Goal: Task Accomplishment & Management: Manage account settings

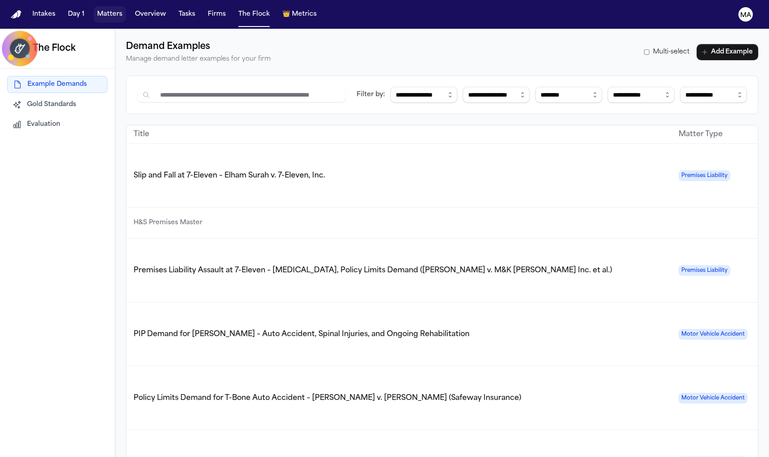
click at [94, 8] on button "Matters" at bounding box center [110, 14] width 32 height 16
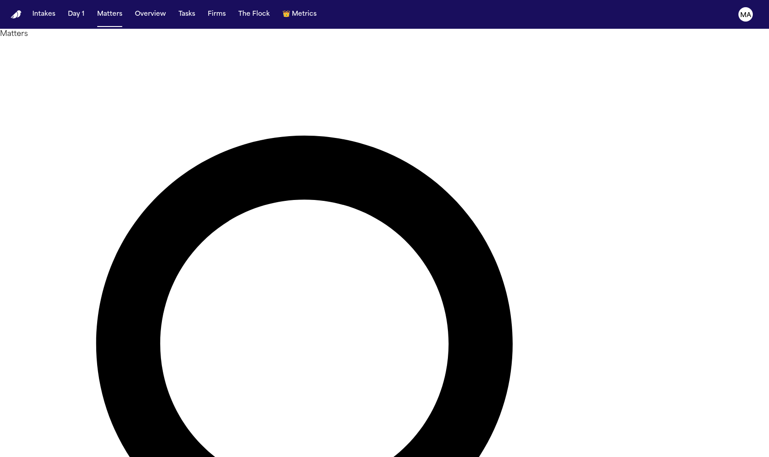
type input "*"
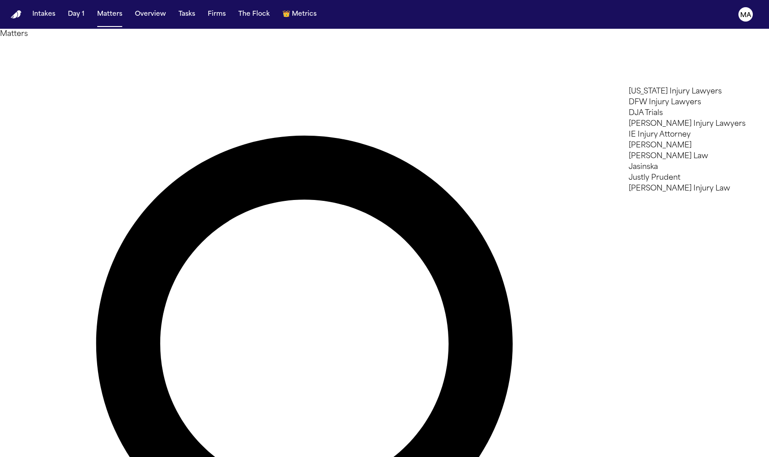
click at [694, 151] on li "[PERSON_NAME]" at bounding box center [693, 145] width 128 height 11
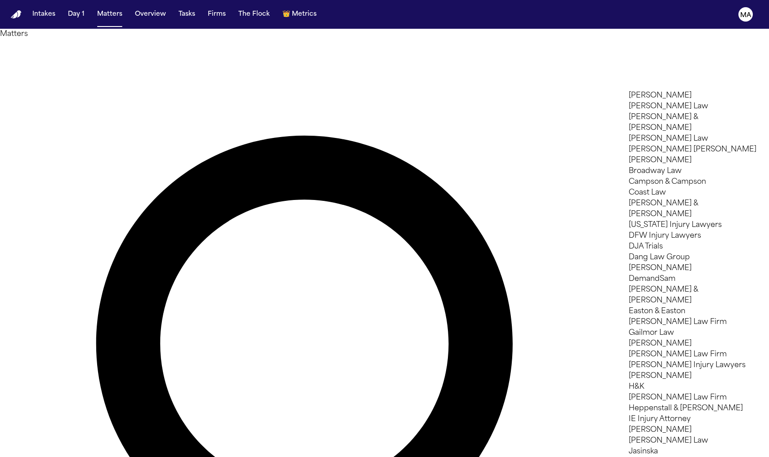
scroll to position [147, 0]
click at [380, 457] on div at bounding box center [384, 457] width 769 height 0
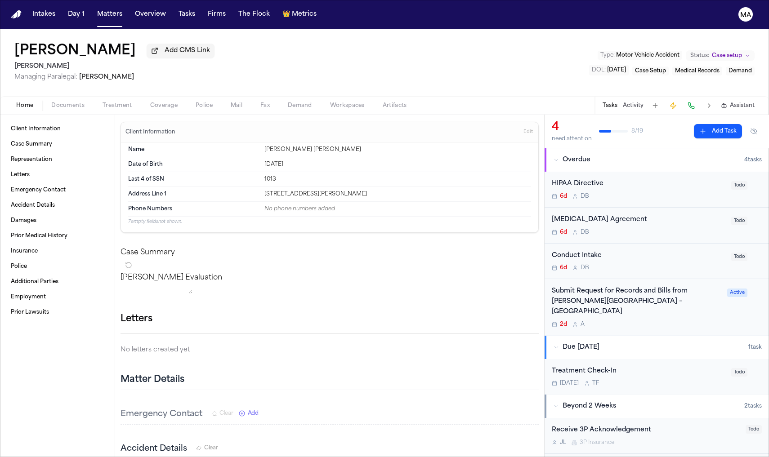
click at [651, 321] on div "2d A" at bounding box center [637, 324] width 170 height 7
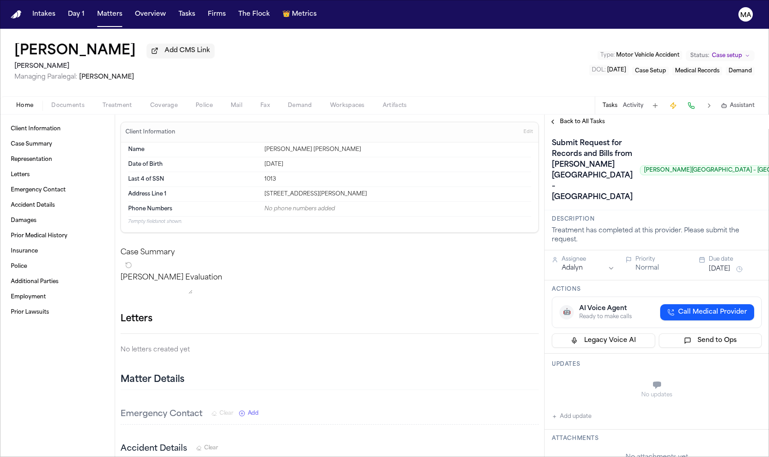
click at [564, 118] on span "Back to All Tasks" at bounding box center [582, 121] width 45 height 7
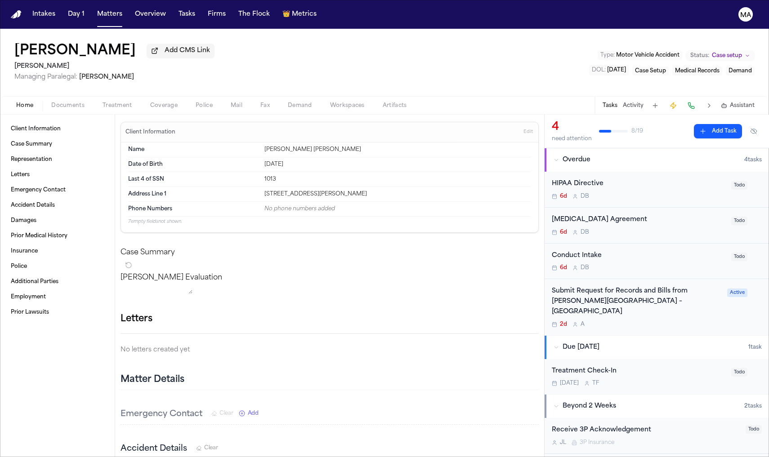
click at [40, 96] on div "Home Documents Treatment Coverage Police Mail Fax Demand Workspaces Artifacts T…" at bounding box center [384, 105] width 769 height 18
click at [46, 110] on span "button" at bounding box center [68, 110] width 44 height 1
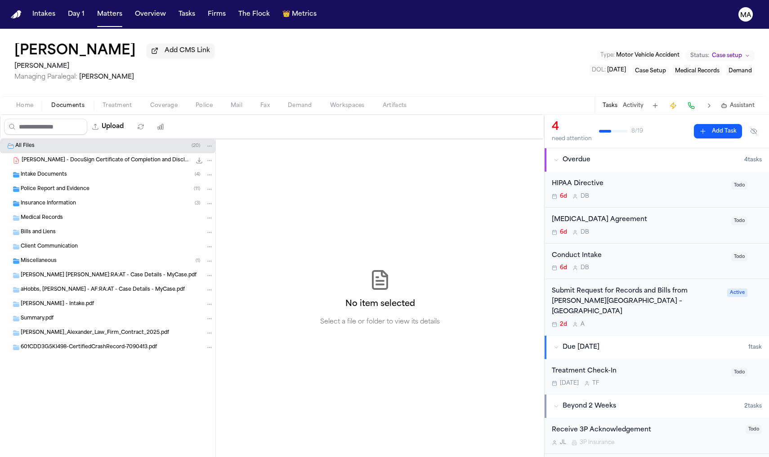
click at [50, 257] on div "Miscellaneous ( 1 )" at bounding box center [117, 261] width 193 height 8
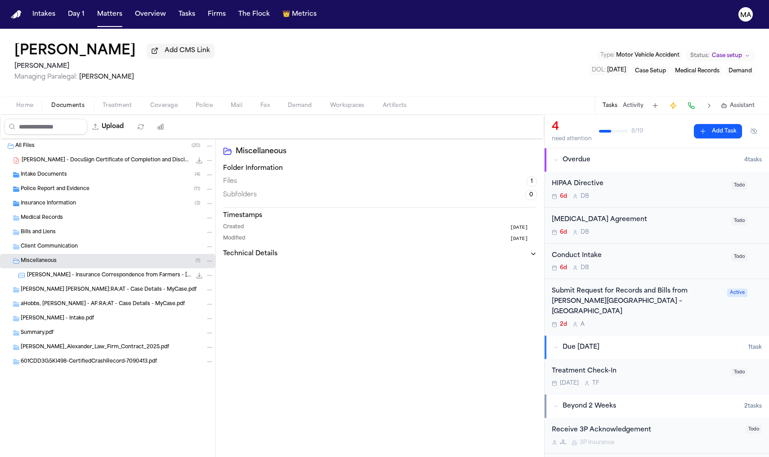
click at [65, 272] on span "T. Hobbs - Insurance Correspondence from Farmers - 9.5.25" at bounding box center [109, 276] width 164 height 8
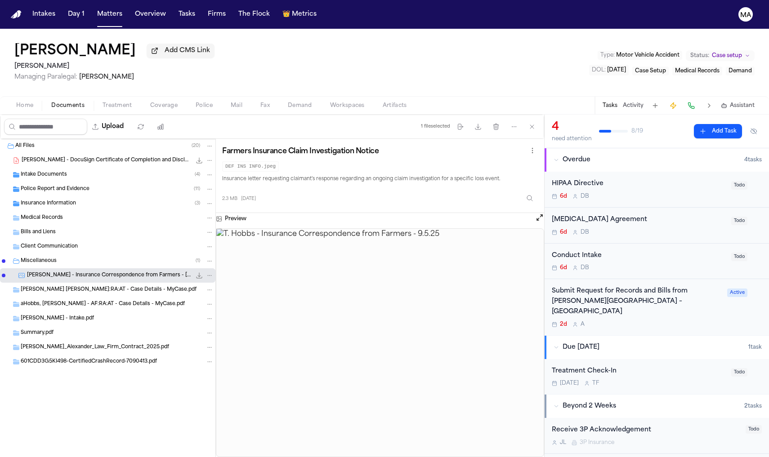
click at [52, 182] on div "Police Report and Evidence ( 11 )" at bounding box center [107, 189] width 215 height 14
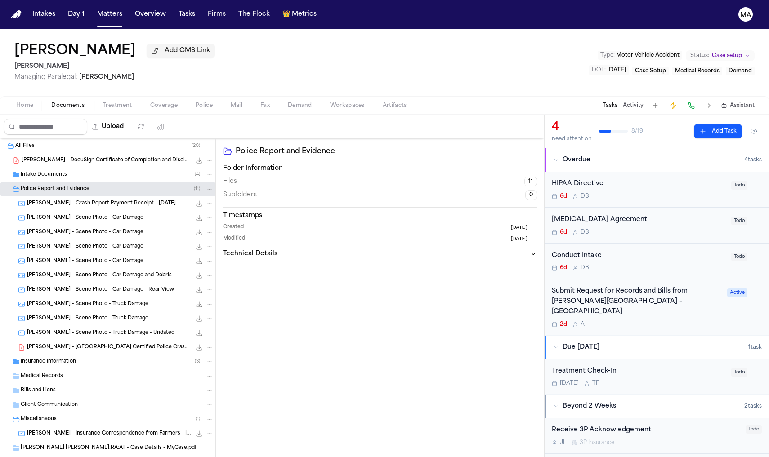
click at [47, 171] on span "Intake Documents" at bounding box center [44, 175] width 46 height 8
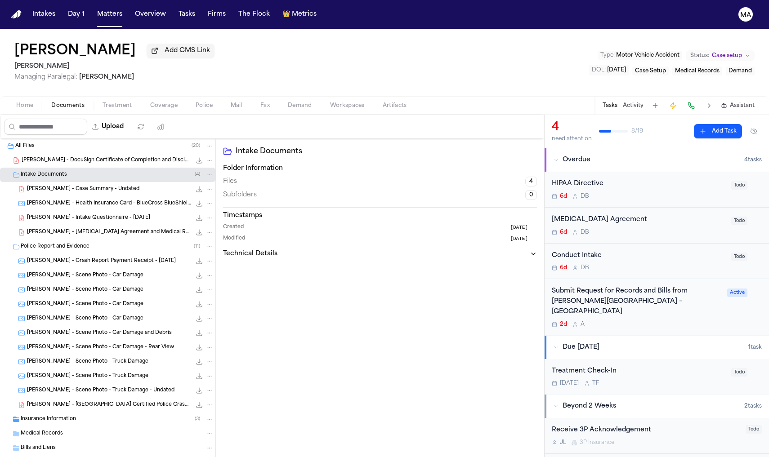
click at [52, 412] on div "Insurance Information ( 3 )" at bounding box center [107, 419] width 215 height 14
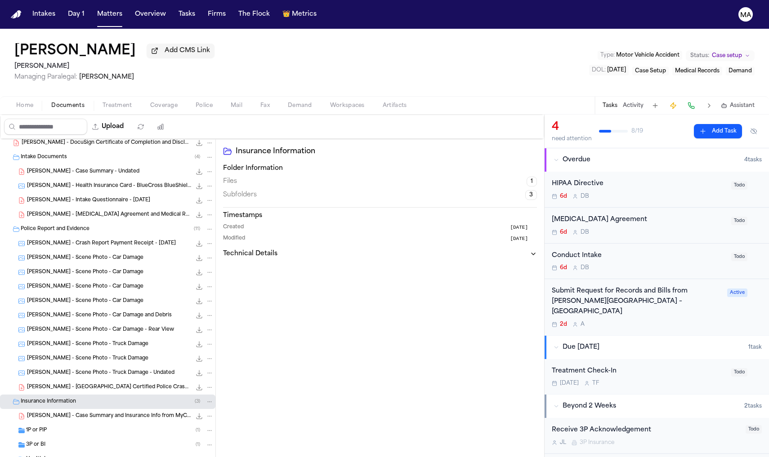
scroll to position [157, 0]
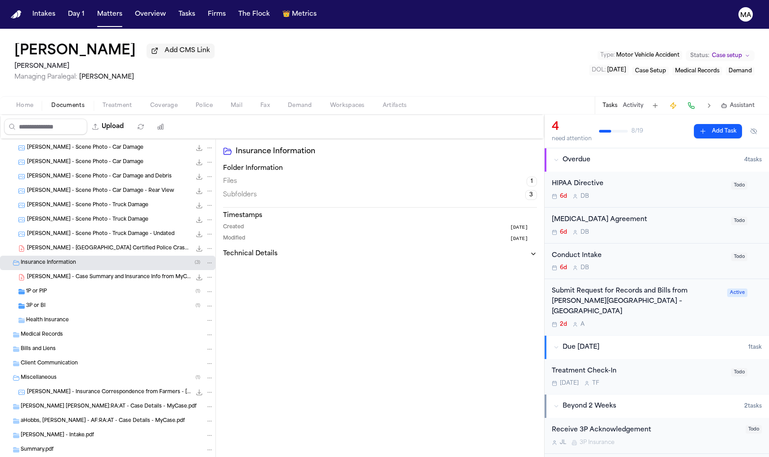
click at [45, 302] on div "3P or BI ( 1 )" at bounding box center [120, 306] width 188 height 8
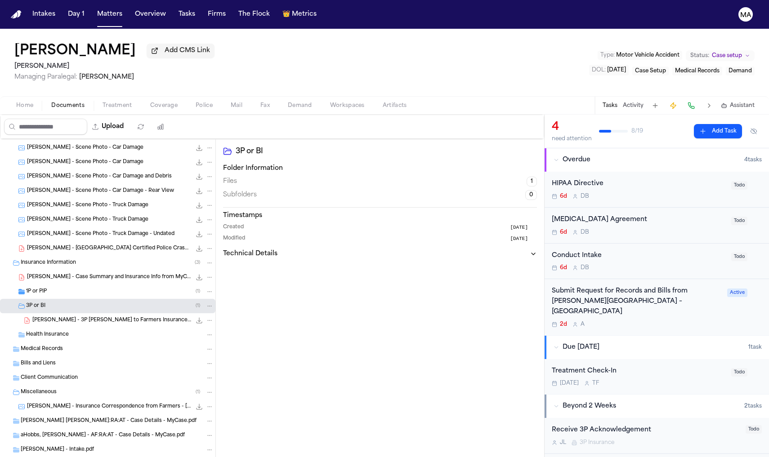
click at [55, 285] on div "1P or PIP ( 1 )" at bounding box center [107, 292] width 215 height 14
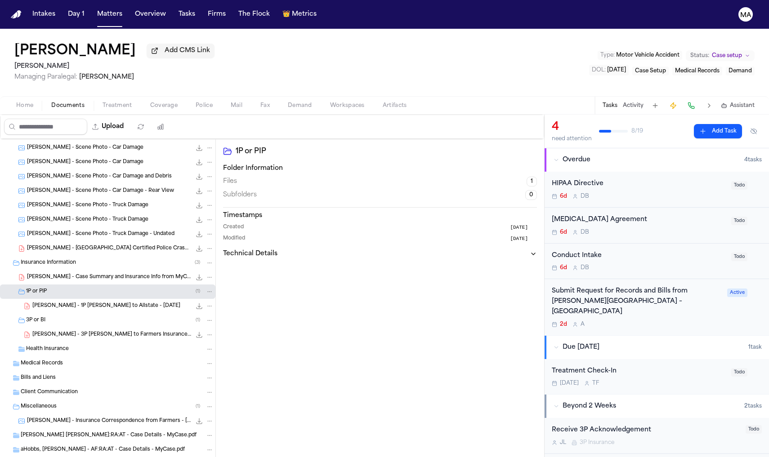
click at [252, 259] on div "1P or PIP Folder Information Files 1 Subfolders 0 Timestamps Created 5 days ago…" at bounding box center [380, 310] width 328 height 343
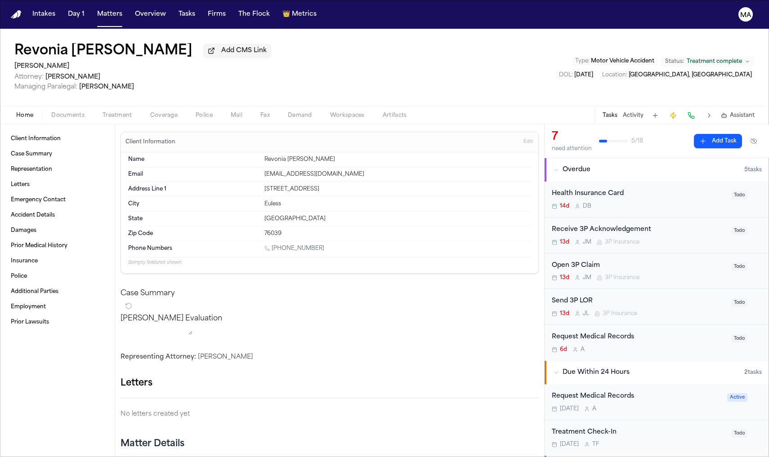
click at [52, 110] on button "Documents" at bounding box center [67, 115] width 51 height 11
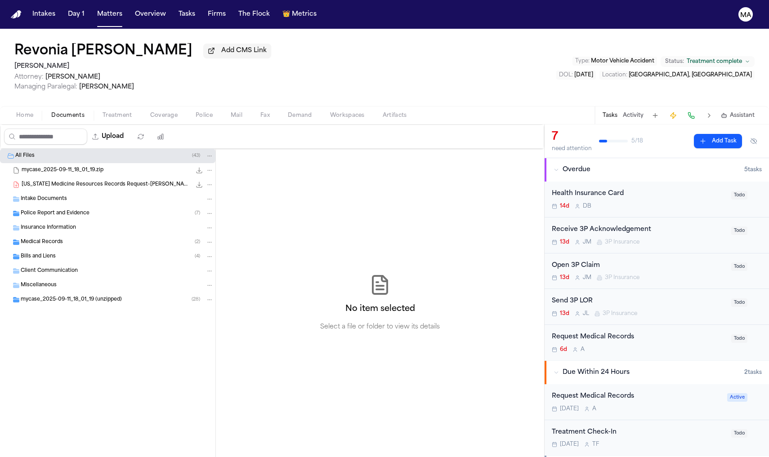
click at [50, 239] on span "Medical Records" at bounding box center [42, 243] width 42 height 8
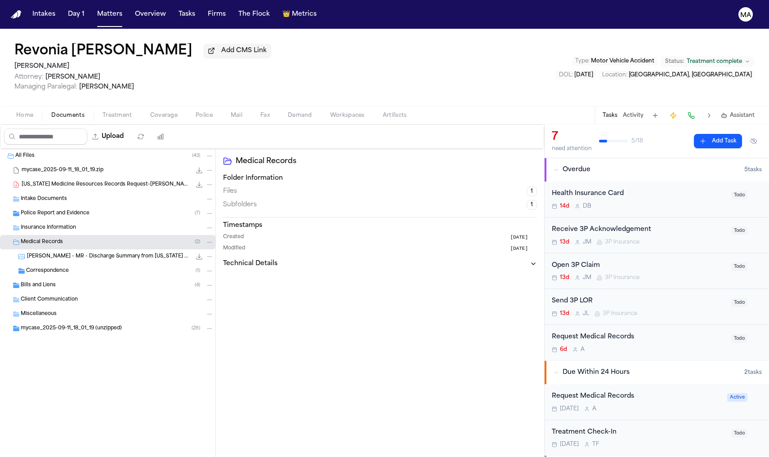
click at [63, 264] on div "Correspondence ( 1 )" at bounding box center [107, 271] width 215 height 14
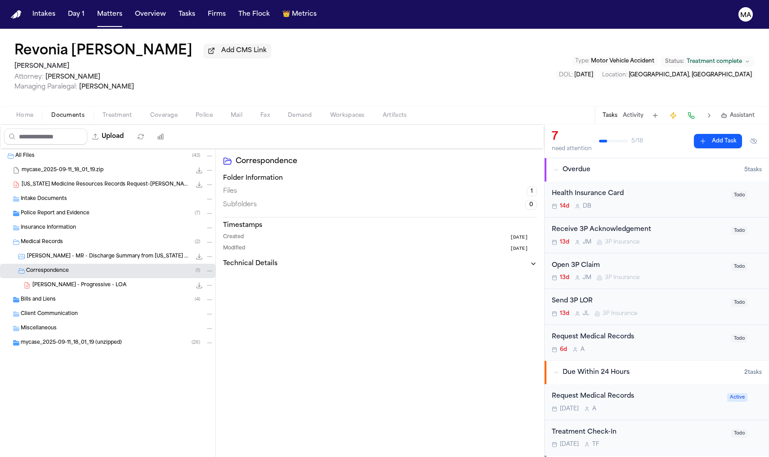
click at [64, 282] on span "Revonia Savage - Progressive - LOA" at bounding box center [79, 286] width 94 height 8
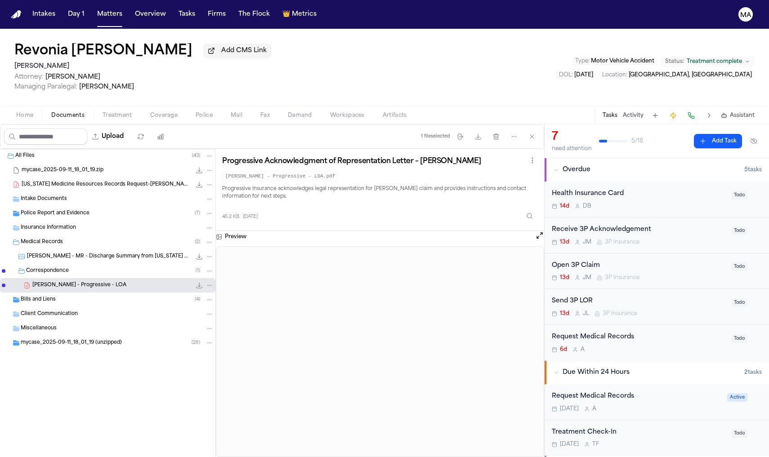
click at [44, 293] on div "Bills and Liens ( 4 )" at bounding box center [107, 300] width 215 height 14
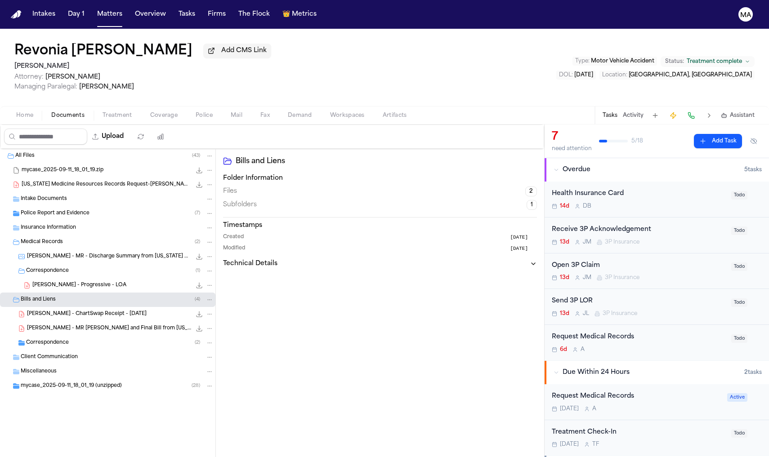
click at [56, 311] on span "R. Savage - ChartSwap Receipt - 8.5.25" at bounding box center [87, 315] width 120 height 8
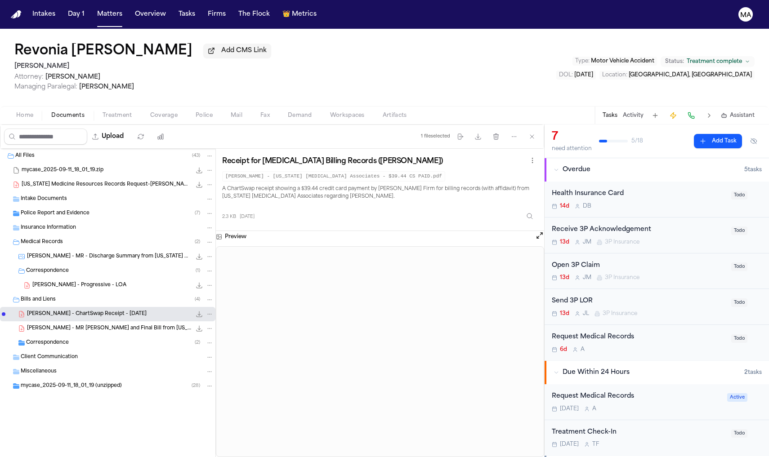
click at [55, 325] on span "R. Savage - MR Affidavit and Final Bill from Texas Health Resources - 4.28.25" at bounding box center [109, 329] width 164 height 8
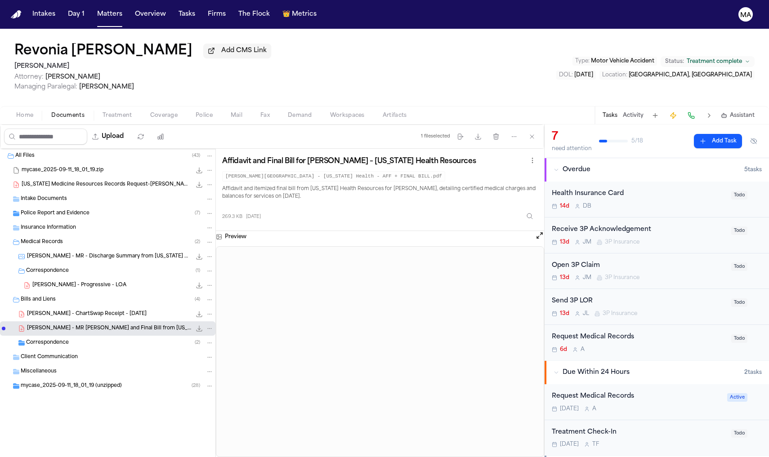
click at [604, 346] on div "6d A" at bounding box center [639, 349] width 174 height 7
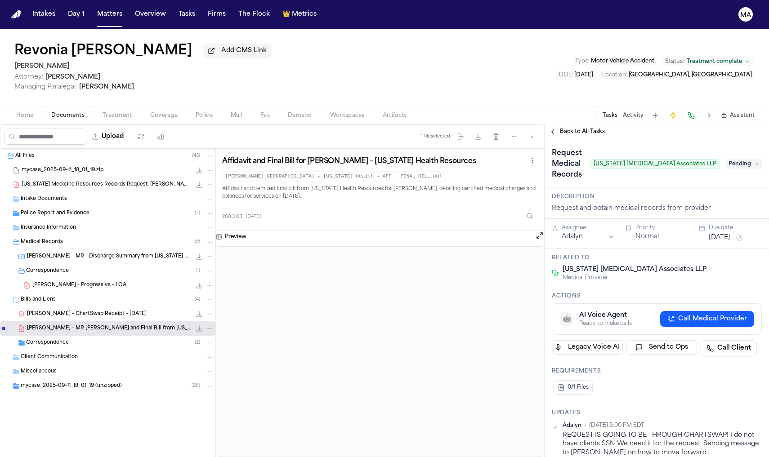
click at [578, 128] on span "Back to All Tasks" at bounding box center [582, 131] width 45 height 7
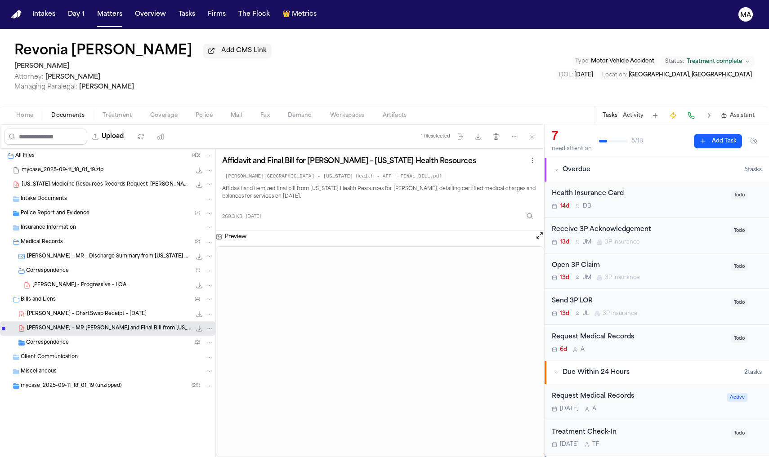
click at [623, 332] on div "Request Medical Records" at bounding box center [639, 337] width 174 height 10
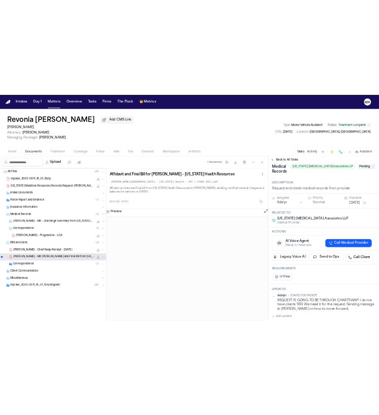
scroll to position [36, 0]
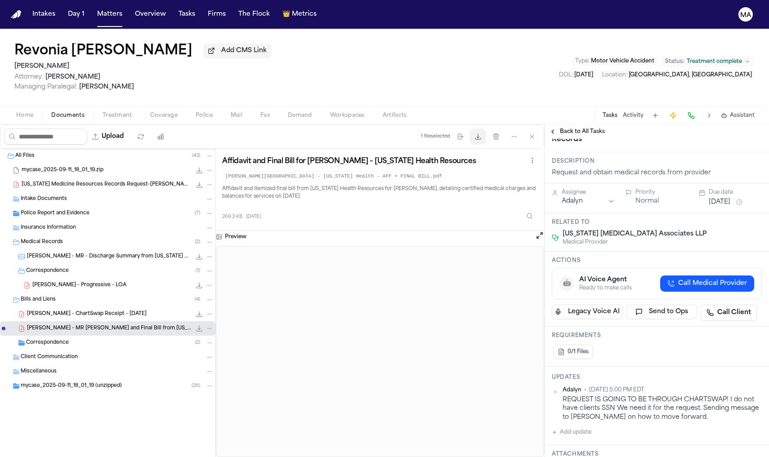
click at [482, 133] on icon "button" at bounding box center [478, 136] width 7 height 7
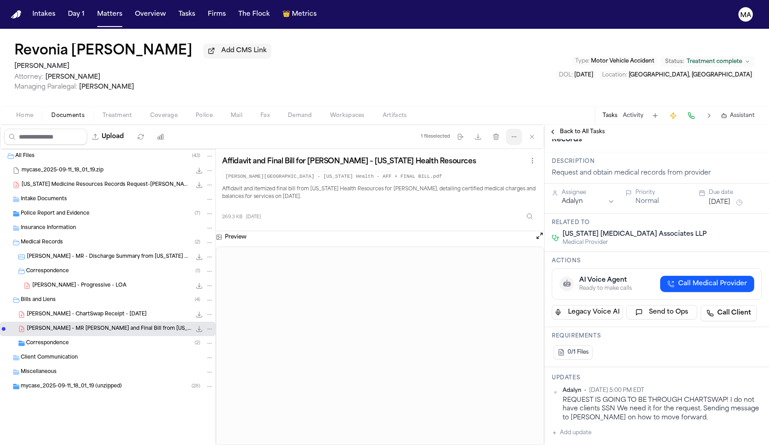
click at [522, 129] on button "More actions" at bounding box center [514, 137] width 16 height 16
click at [501, 62] on div "Revonia Delorse Savage Add CMS Link J. Alexander Law Attorney: Kelsey Brodock M…" at bounding box center [384, 237] width 769 height 416
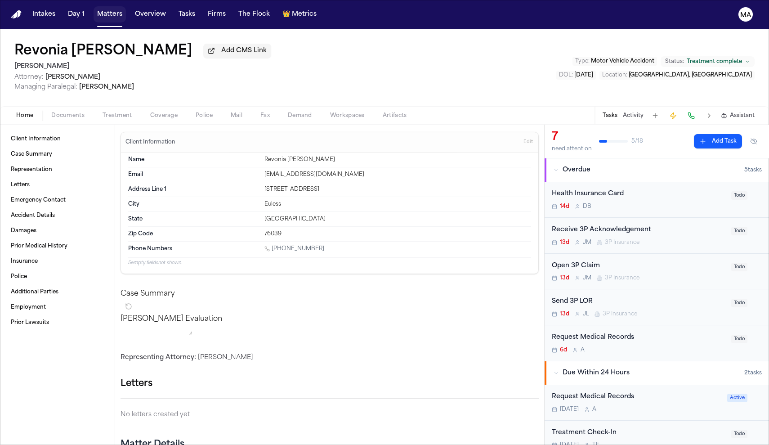
click at [94, 10] on button "Matters" at bounding box center [110, 14] width 32 height 16
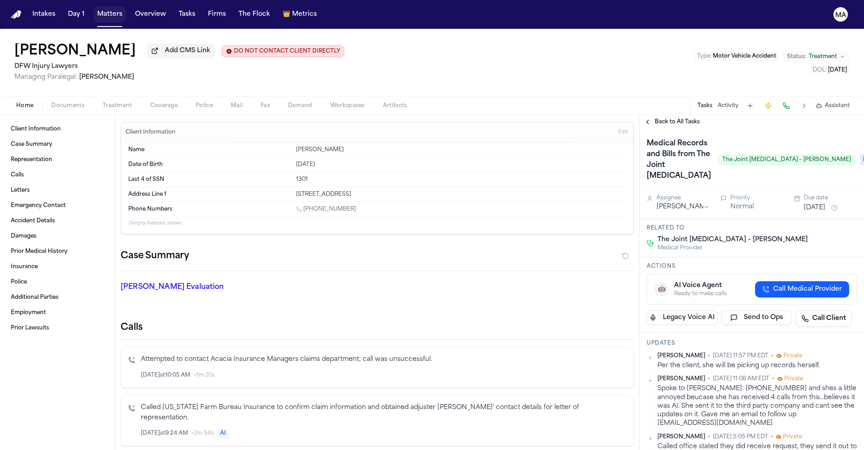
click at [94, 12] on button "Matters" at bounding box center [110, 14] width 32 height 16
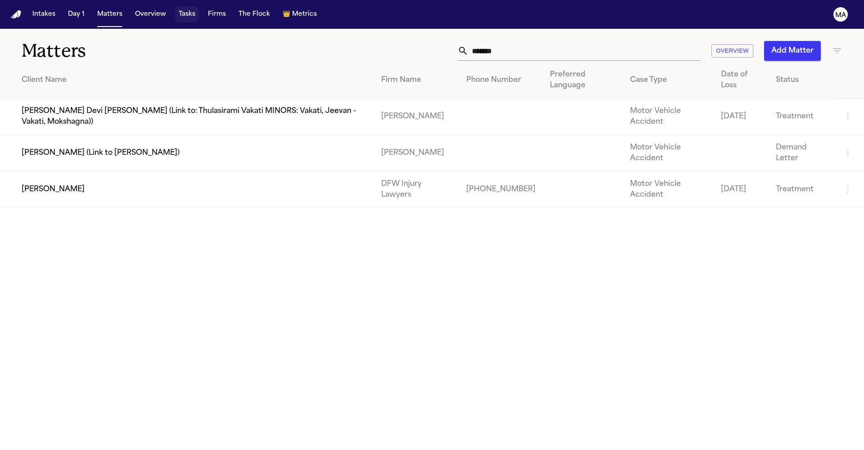
click at [175, 9] on button "Tasks" at bounding box center [187, 14] width 24 height 16
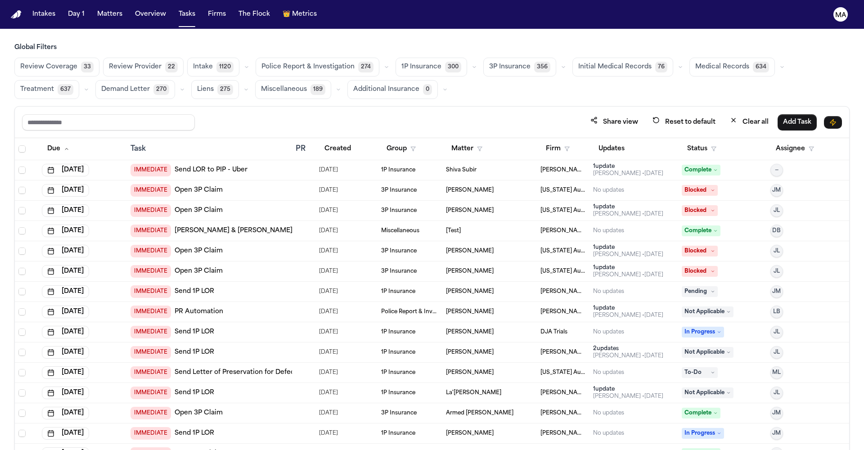
click at [695, 63] on span "Medical Records" at bounding box center [722, 67] width 54 height 9
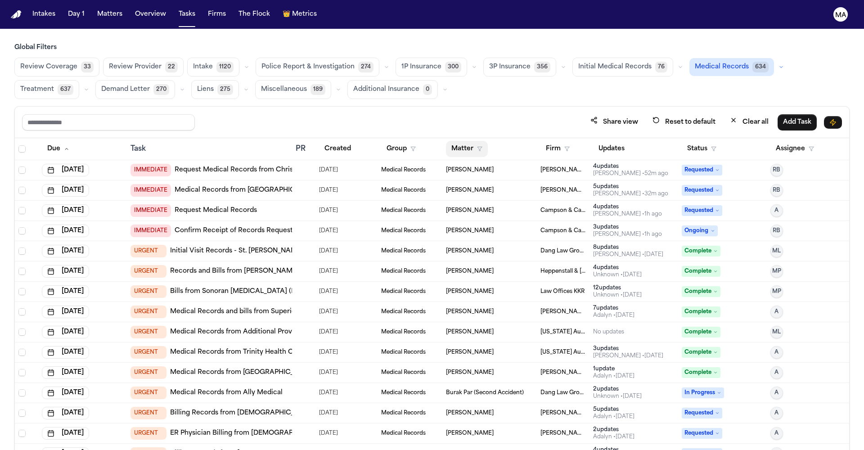
click at [457, 141] on button "Matter" at bounding box center [467, 149] width 42 height 16
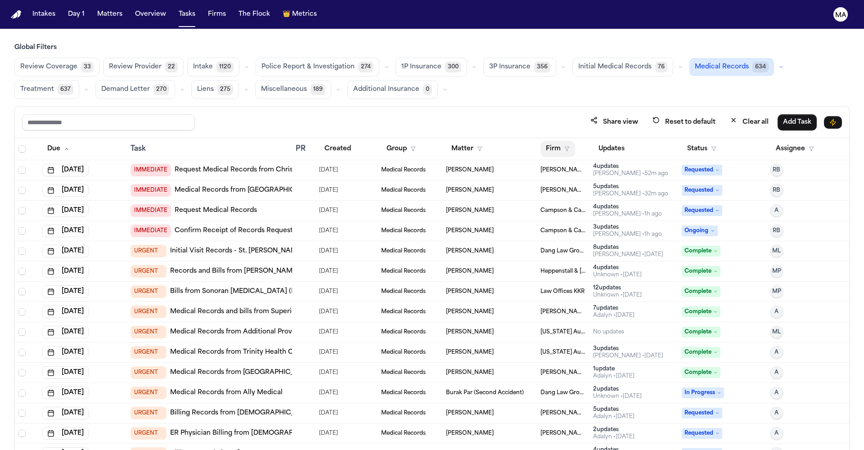
click at [542, 141] on button "Firm" at bounding box center [557, 149] width 35 height 16
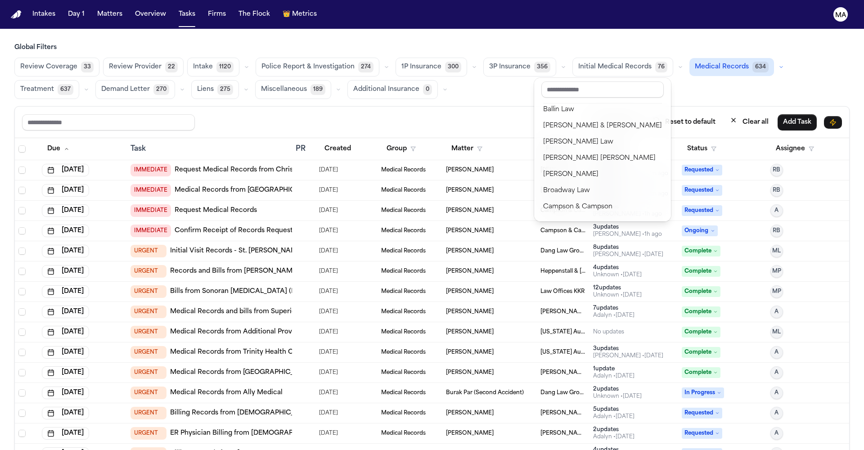
scroll to position [121, 0]
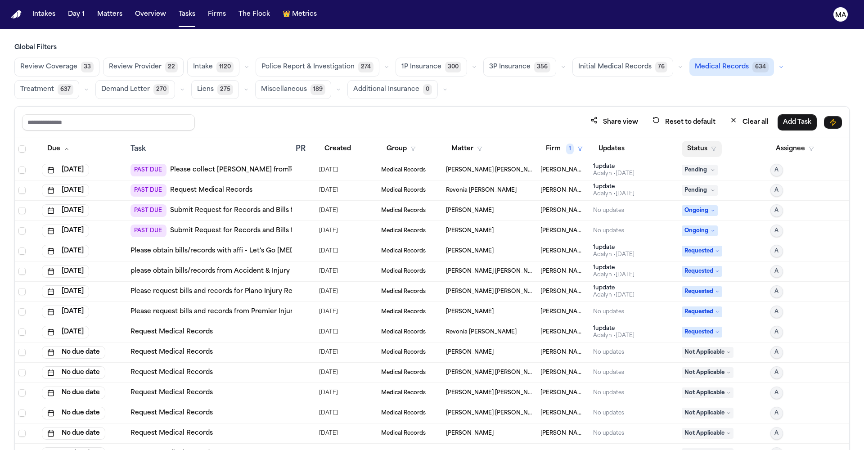
click at [686, 141] on button "Status" at bounding box center [701, 149] width 40 height 16
click at [646, 106] on div "Share view Reset to default Clear all Add Task Due Task PR Created Group Matter…" at bounding box center [431, 297] width 835 height 383
click at [567, 187] on span "[PERSON_NAME]" at bounding box center [563, 190] width 46 height 7
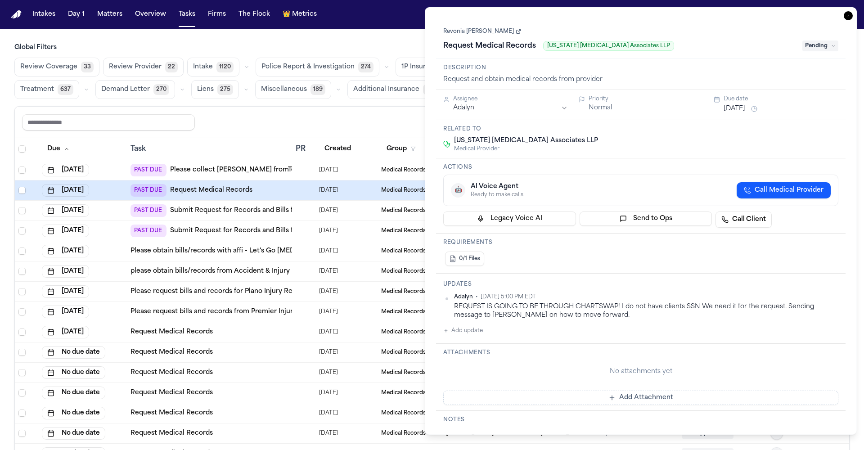
click at [852, 11] on icon "button" at bounding box center [847, 15] width 9 height 9
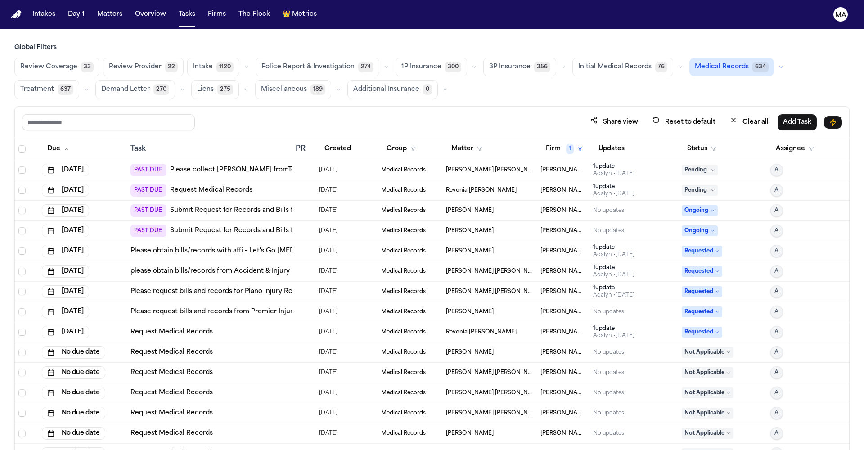
click at [649, 163] on div "1 update Adalyn • [DATE]" at bounding box center [633, 170] width 81 height 14
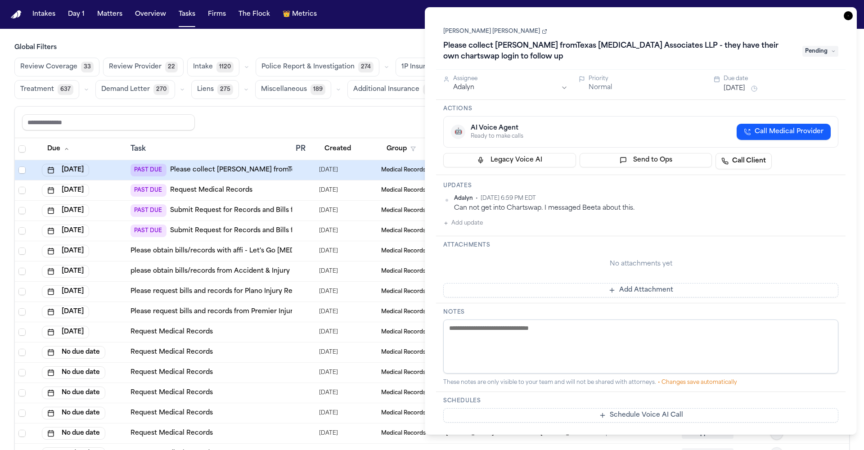
click at [552, 204] on div "Can not get into Chartswap. I messaged Beeta about this." at bounding box center [646, 208] width 384 height 9
click at [852, 11] on icon "button" at bounding box center [847, 15] width 9 height 9
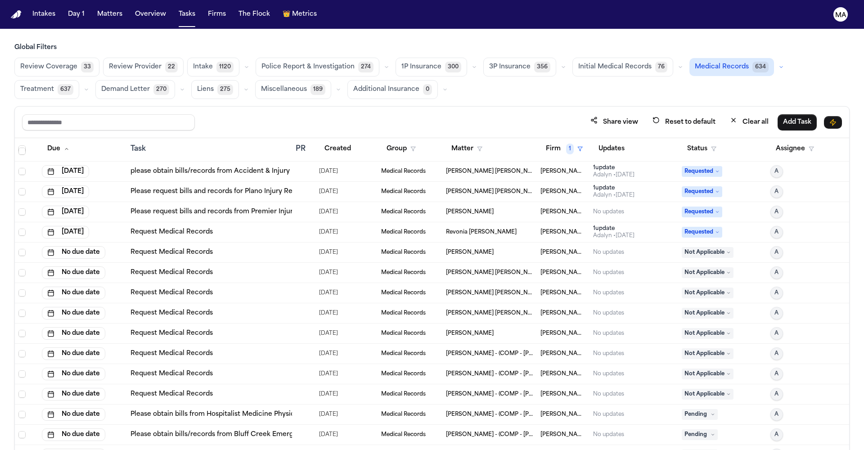
scroll to position [125, 0]
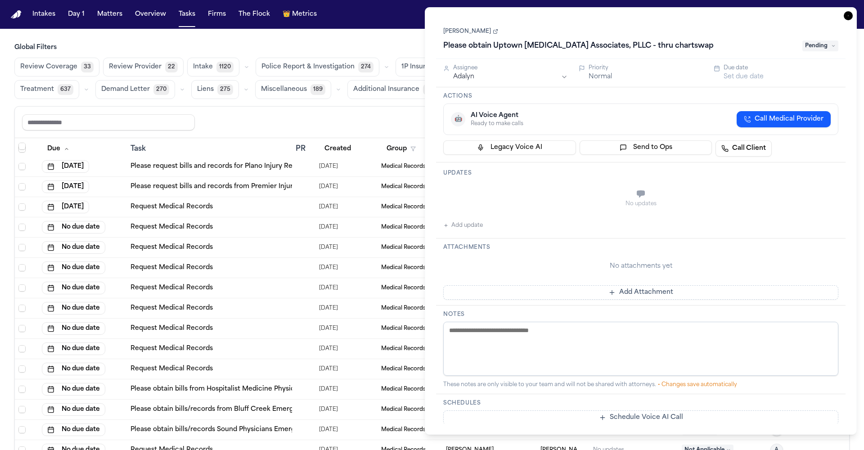
click at [852, 11] on icon "button" at bounding box center [847, 15] width 9 height 9
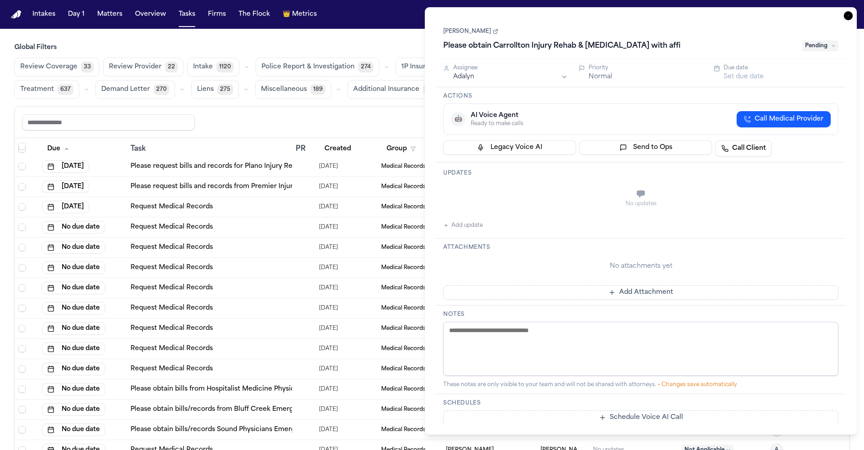
click at [852, 11] on icon "button" at bounding box center [847, 15] width 9 height 9
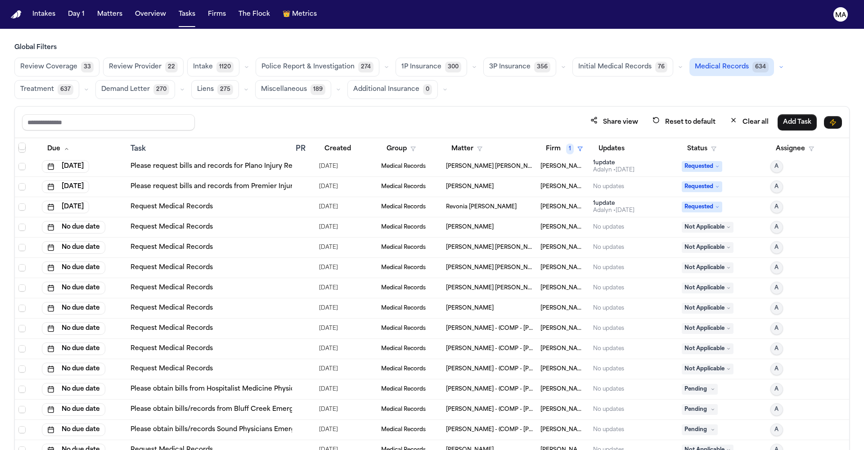
click at [536, 114] on div "Share view Reset to default Clear all Add Task" at bounding box center [431, 122] width 819 height 17
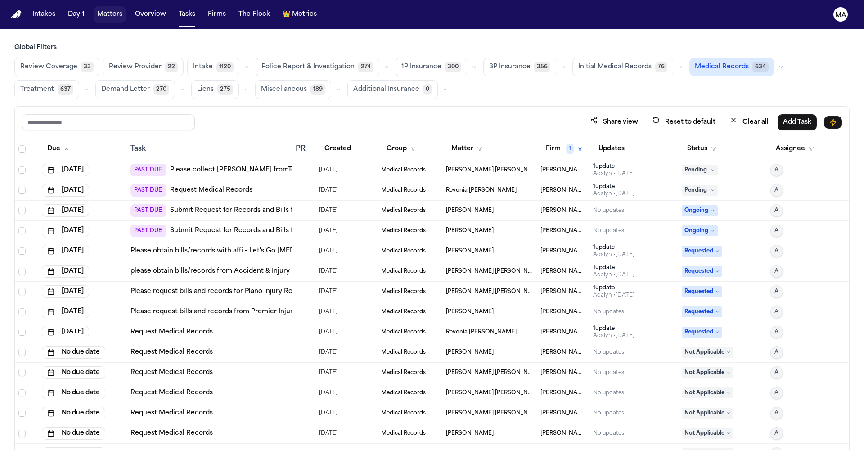
click at [94, 6] on button "Matters" at bounding box center [110, 14] width 32 height 16
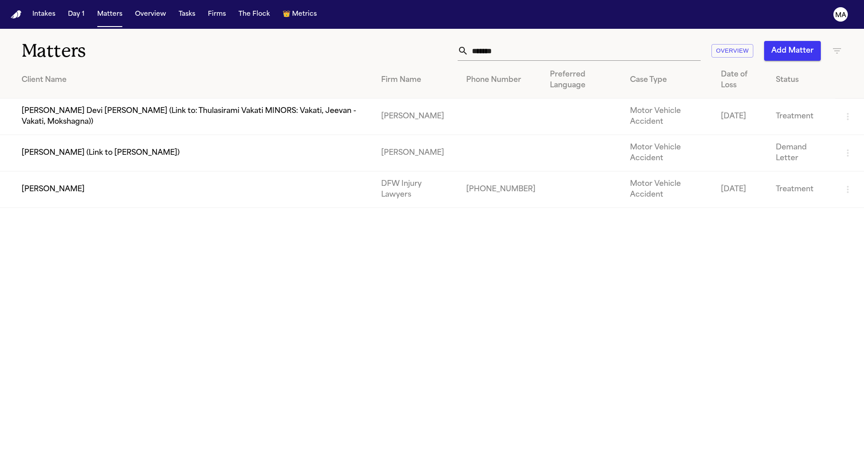
click at [640, 41] on input "*******" at bounding box center [584, 51] width 232 height 20
drag, startPoint x: 643, startPoint y: 36, endPoint x: 471, endPoint y: 4, distance: 174.8
click at [479, 5] on div "Intakes Day 1 Matters Overview Tasks Firms The Flock 👑 Metrics MA Matters *****…" at bounding box center [432, 225] width 864 height 450
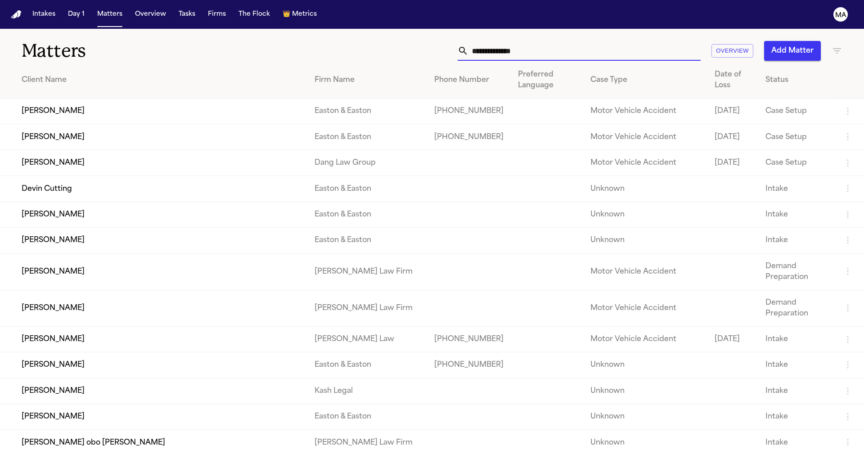
click at [841, 45] on icon "button" at bounding box center [836, 50] width 11 height 11
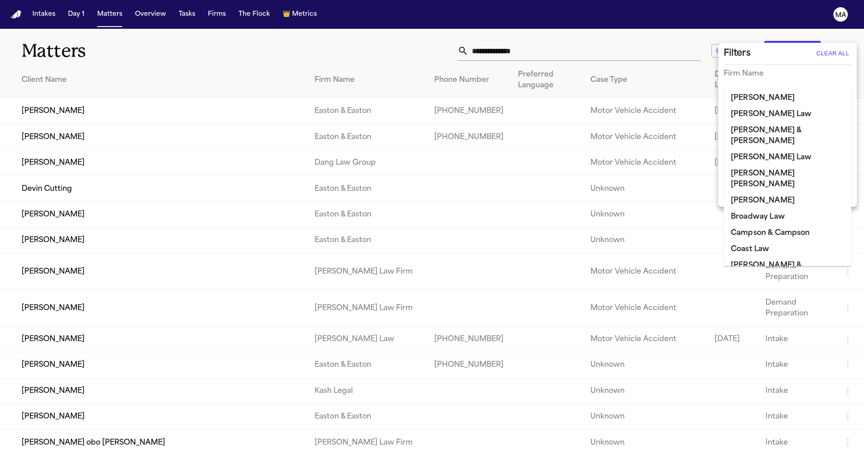
click at [772, 86] on input "text" at bounding box center [780, 92] width 114 height 13
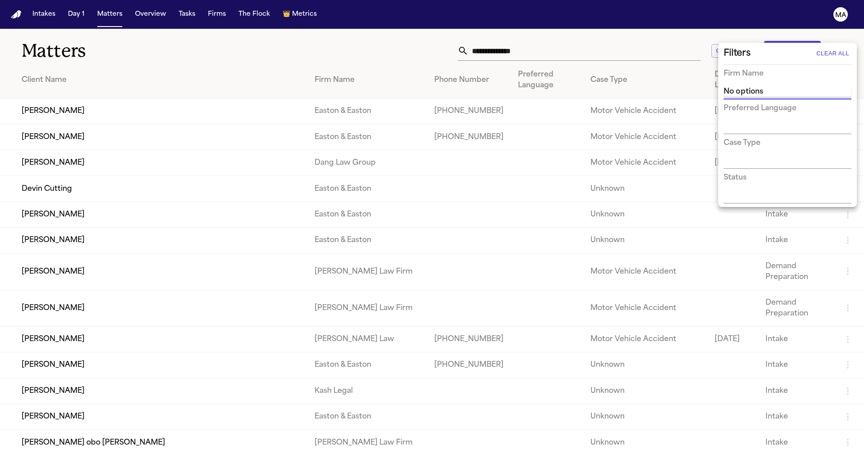
type input "*"
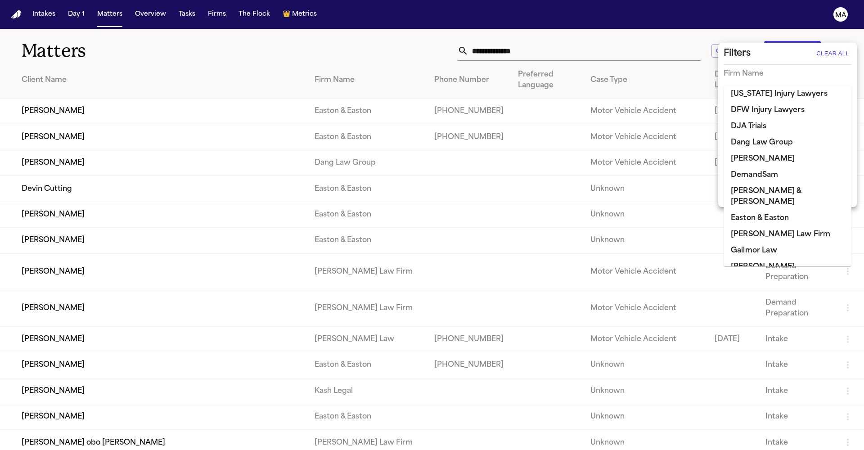
scroll to position [216, 0]
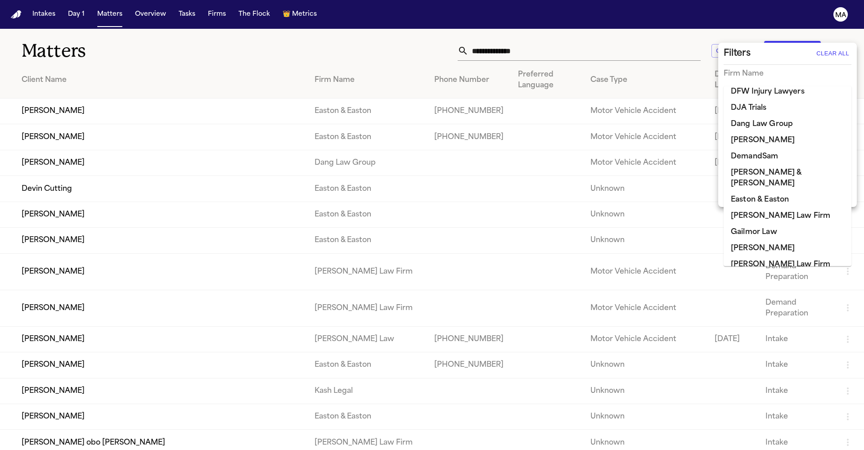
click at [770, 392] on li "[PERSON_NAME]" at bounding box center [787, 400] width 128 height 16
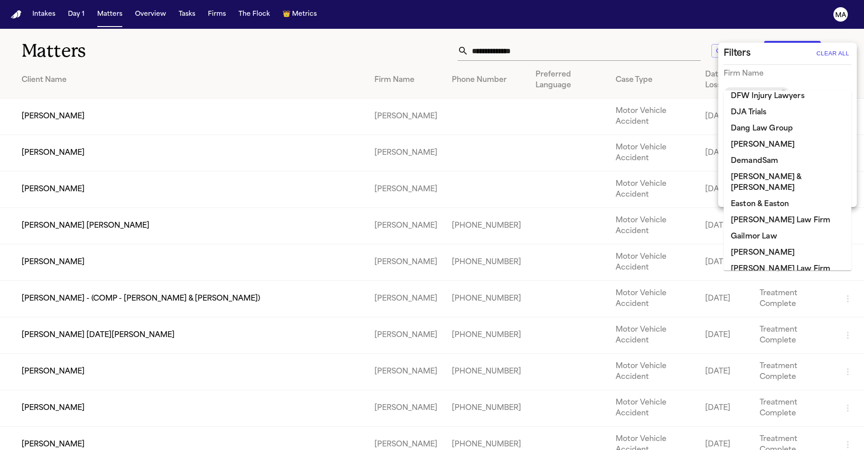
click at [770, 396] on li "[PERSON_NAME]" at bounding box center [787, 404] width 128 height 16
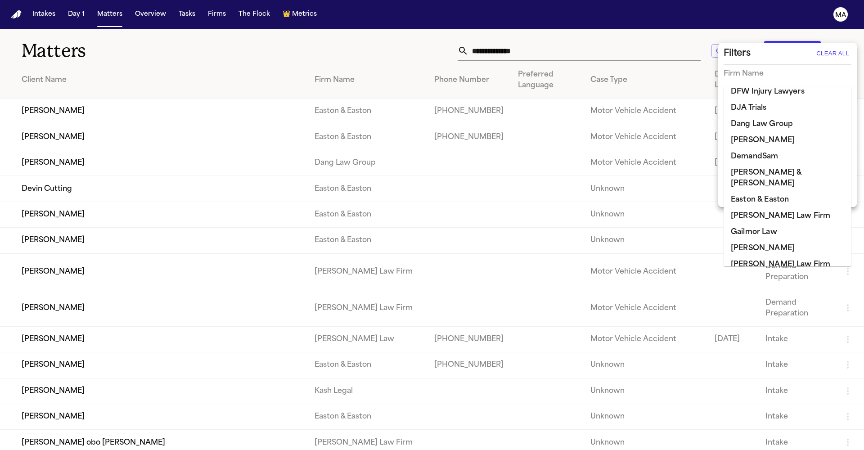
click at [459, 31] on div at bounding box center [432, 225] width 864 height 450
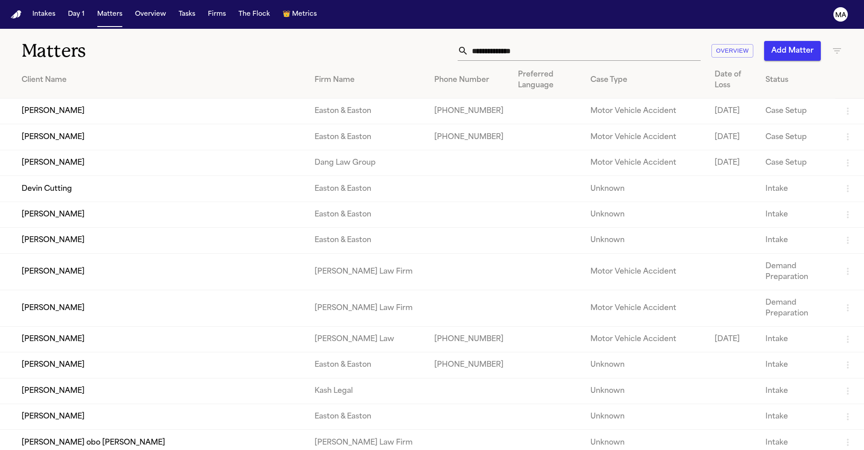
click at [835, 48] on icon "button" at bounding box center [837, 50] width 8 height 5
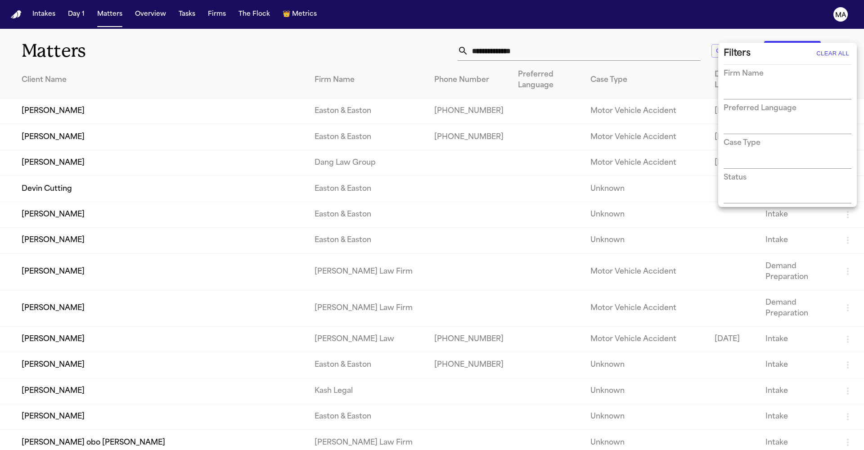
click at [756, 72] on div "Firm Name" at bounding box center [787, 83] width 128 height 31
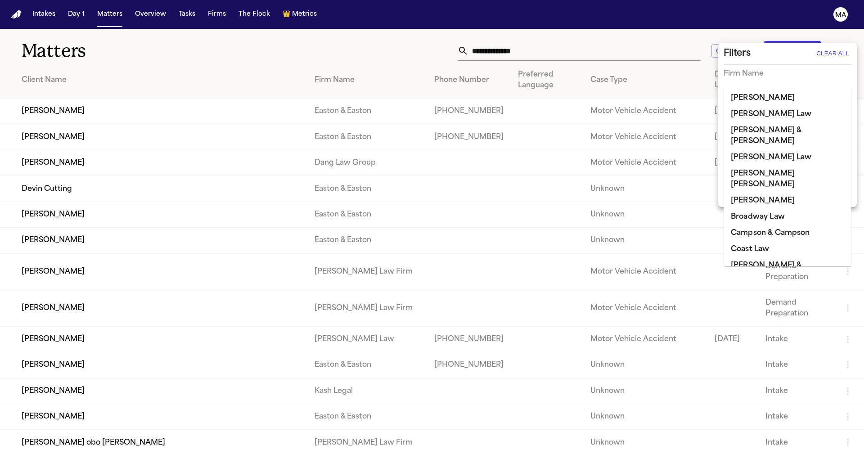
click at [757, 86] on input "text" at bounding box center [780, 92] width 114 height 13
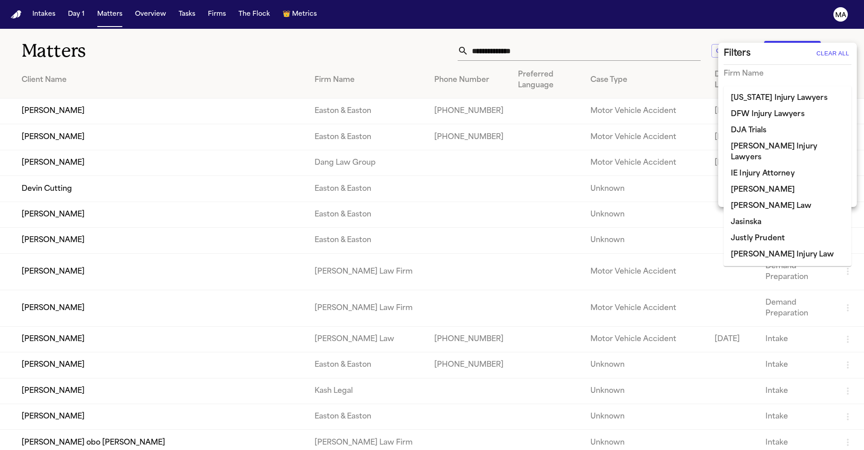
type input "*"
click at [782, 182] on li "[PERSON_NAME]" at bounding box center [787, 190] width 128 height 16
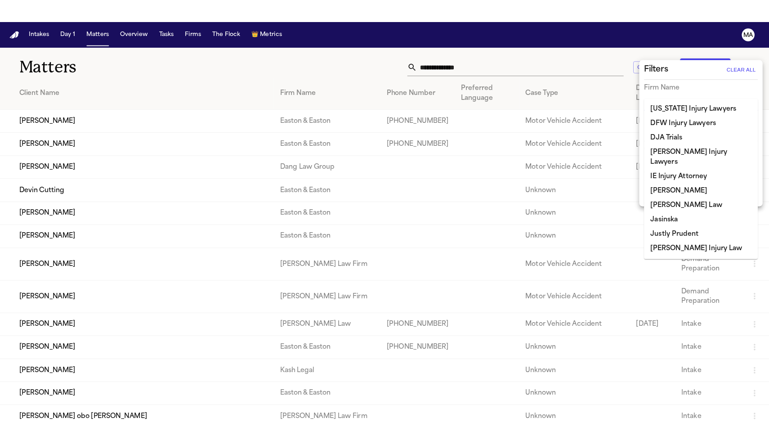
scroll to position [150, 0]
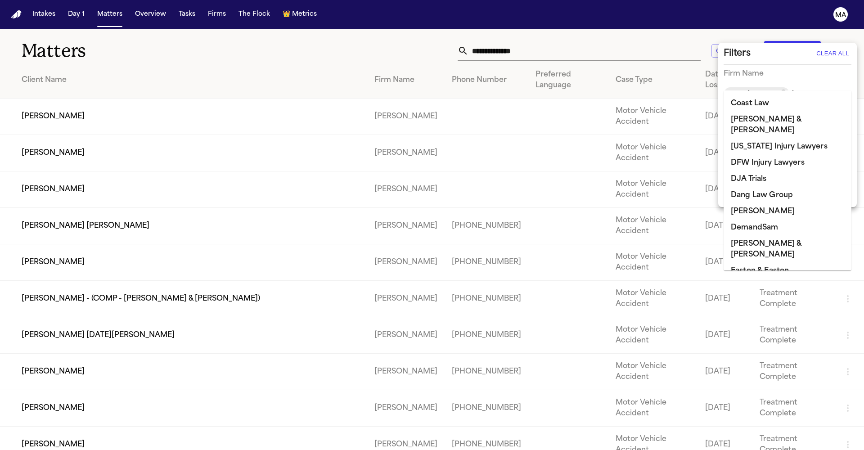
click at [455, 25] on div at bounding box center [432, 225] width 864 height 450
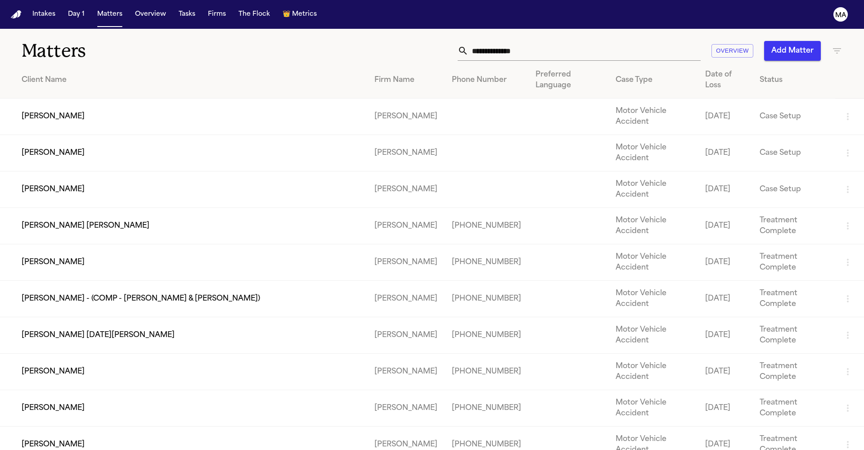
click at [167, 171] on td "[PERSON_NAME]" at bounding box center [183, 189] width 367 height 36
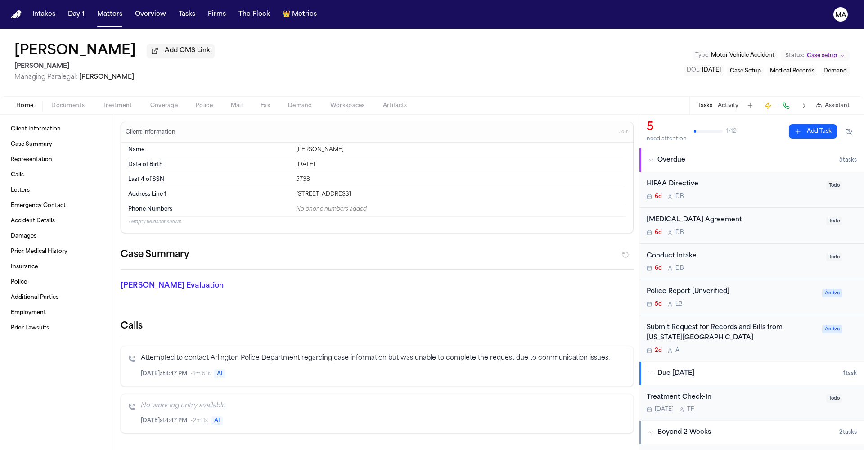
click at [51, 102] on span "Documents" at bounding box center [67, 105] width 33 height 7
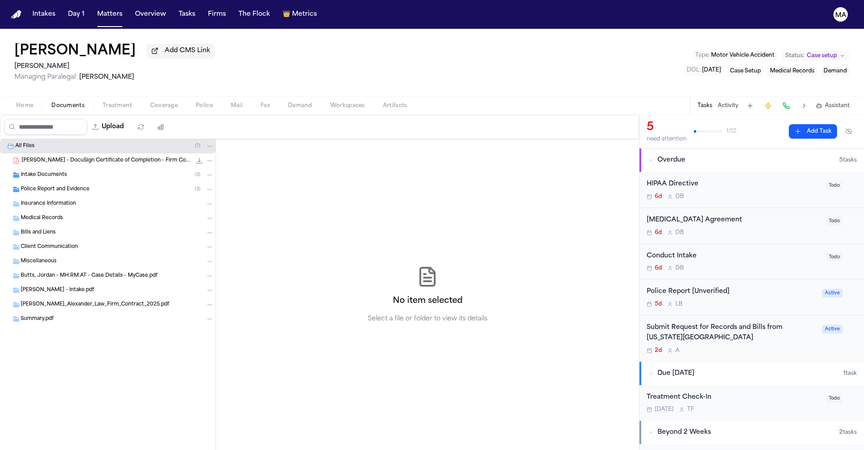
click at [48, 186] on span "Police Report and Evidence" at bounding box center [55, 190] width 69 height 8
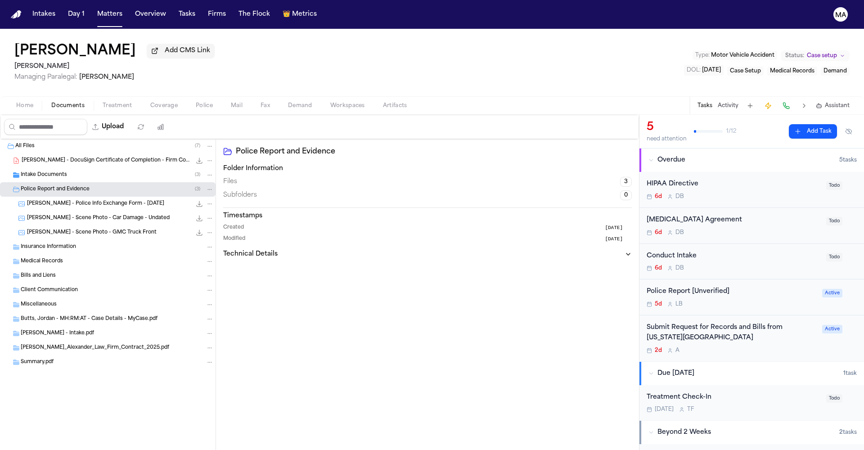
click at [46, 171] on span "Intake Documents" at bounding box center [44, 175] width 46 height 8
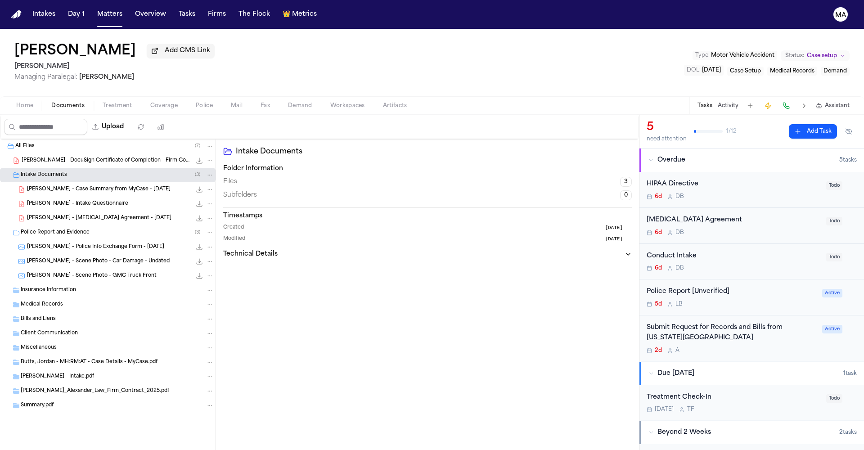
click at [246, 235] on div "Intake Documents Folder Information Files 3 Subfolders 0 Timestamps Created [DA…" at bounding box center [427, 298] width 423 height 318
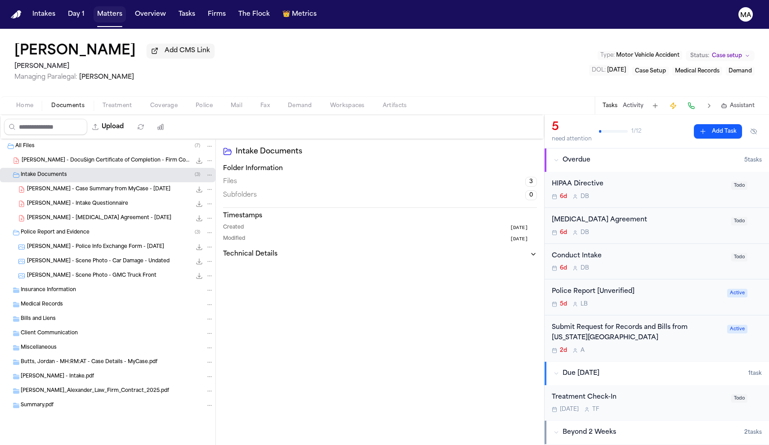
click at [94, 7] on button "Matters" at bounding box center [110, 14] width 32 height 16
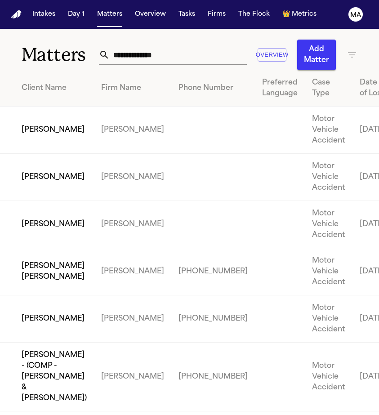
click at [133, 45] on input "text" at bounding box center [178, 55] width 137 height 20
type input "****"
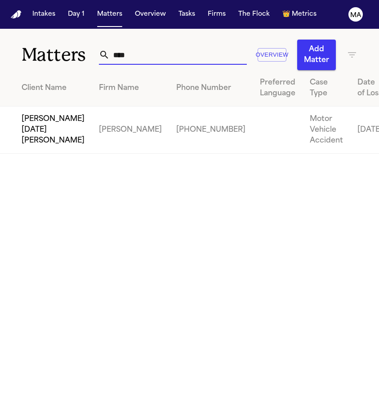
drag, startPoint x: 112, startPoint y: 56, endPoint x: 44, endPoint y: 85, distance: 73.6
click at [44, 107] on td "[PERSON_NAME] [DATE][PERSON_NAME]" at bounding box center [46, 130] width 92 height 47
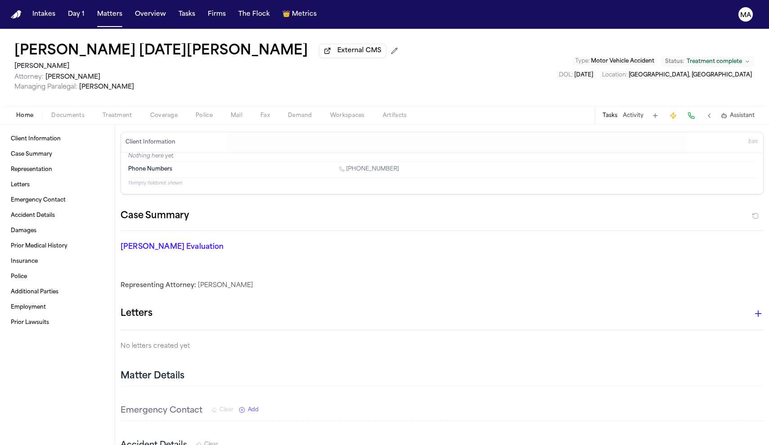
click at [719, 58] on span "Treatment complete" at bounding box center [714, 61] width 55 height 7
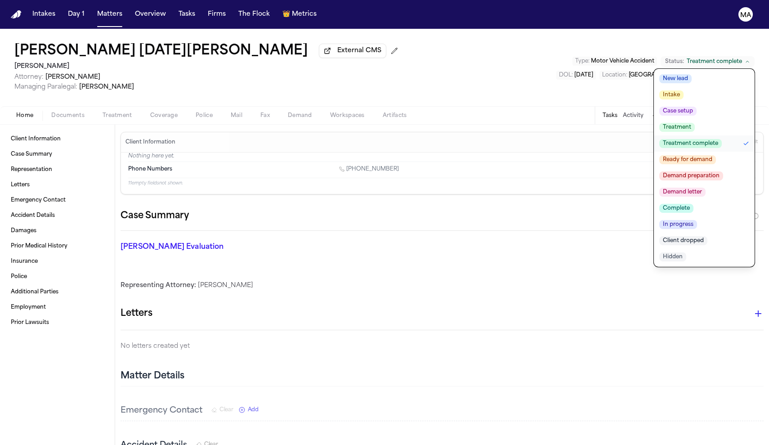
click at [716, 155] on span "Ready for demand" at bounding box center [687, 159] width 57 height 9
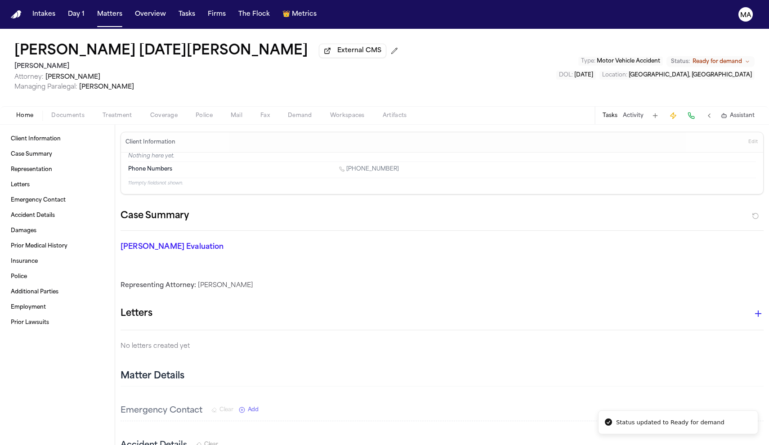
click at [473, 32] on div "[PERSON_NAME] [DATE][PERSON_NAME] External CMS [PERSON_NAME] Attorney: [PERSON_…" at bounding box center [384, 67] width 769 height 77
click at [45, 110] on button "Documents" at bounding box center [67, 115] width 51 height 11
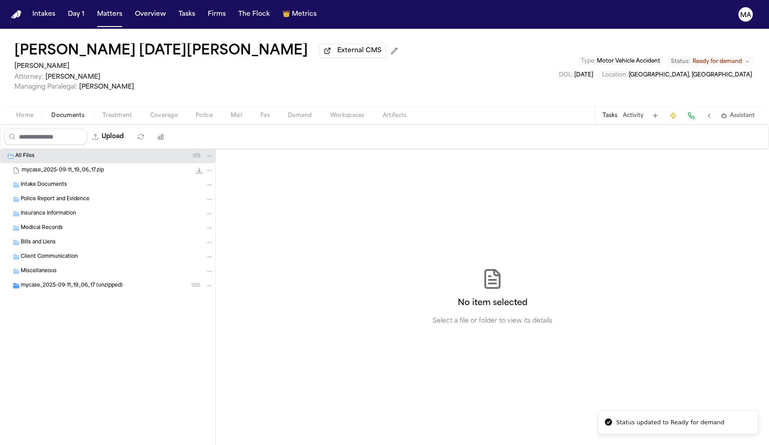
click at [43, 282] on span "mycase_2025-09-11_19_06_17 (unzipped)" at bounding box center [72, 286] width 102 height 8
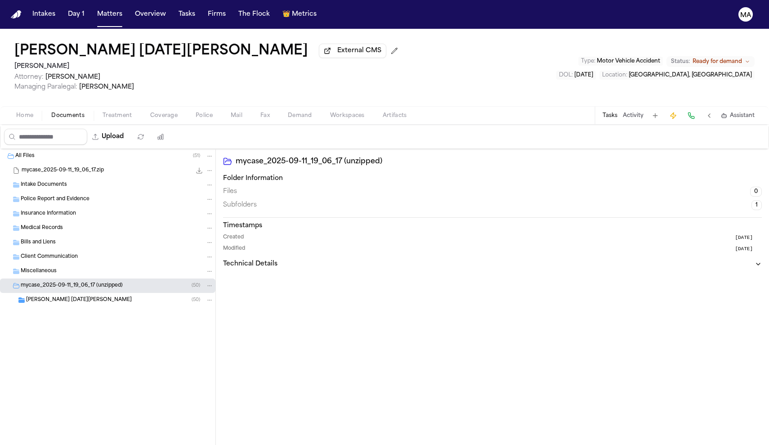
click at [50, 296] on span "[PERSON_NAME] [DATE][PERSON_NAME]" at bounding box center [79, 300] width 106 height 8
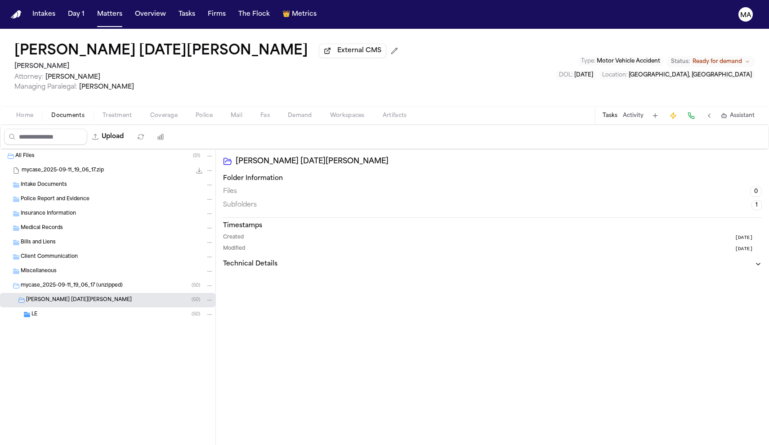
click at [54, 307] on div "LE ( 50 )" at bounding box center [107, 314] width 215 height 14
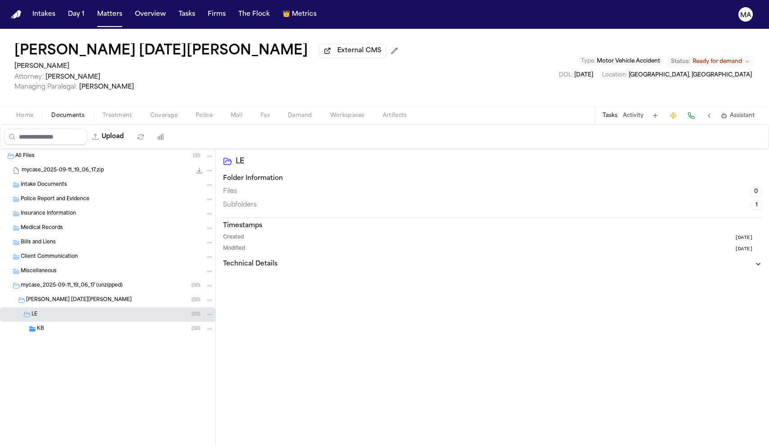
click at [55, 325] on div "KB ( 50 )" at bounding box center [125, 329] width 177 height 8
